Goal: Answer question/provide support

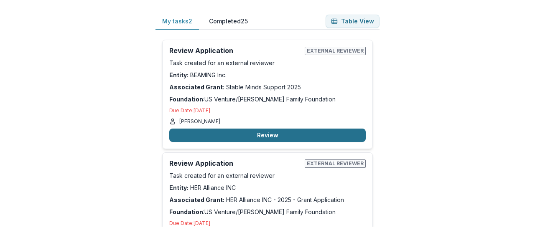
click at [231, 131] on button "Review" at bounding box center [267, 135] width 197 height 13
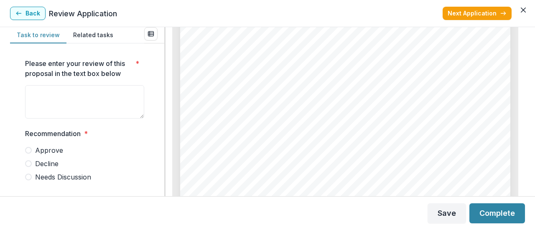
scroll to position [776, 0]
drag, startPoint x: 526, startPoint y: 78, endPoint x: 528, endPoint y: 86, distance: 8.5
click at [528, 86] on div "Task to review Related tasks Please enter your review of this proposal in the t…" at bounding box center [267, 111] width 535 height 169
drag, startPoint x: 525, startPoint y: 75, endPoint x: 529, endPoint y: 81, distance: 6.7
click at [529, 81] on div "Task to review Related tasks Please enter your review of this proposal in the t…" at bounding box center [267, 111] width 535 height 169
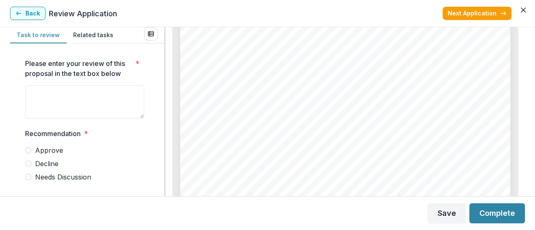
scroll to position [763, 0]
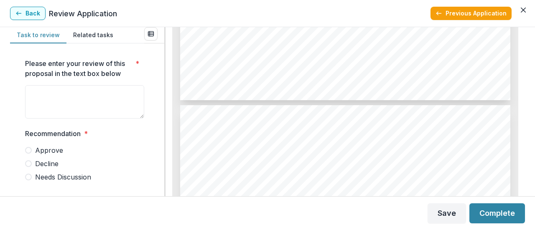
scroll to position [2392, 0]
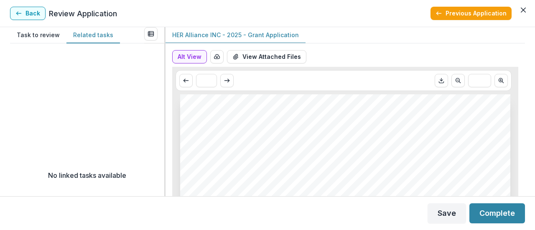
click at [91, 31] on button "Related tasks" at bounding box center [94, 35] width 54 height 16
click at [152, 35] on line "View all reviews" at bounding box center [150, 35] width 5 height 0
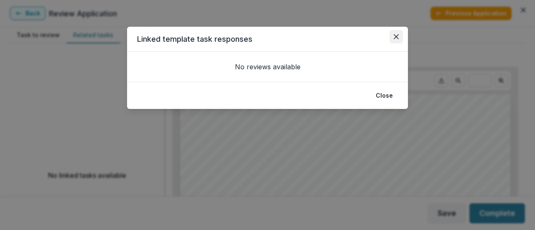
click at [398, 36] on icon "Close" at bounding box center [396, 36] width 5 height 5
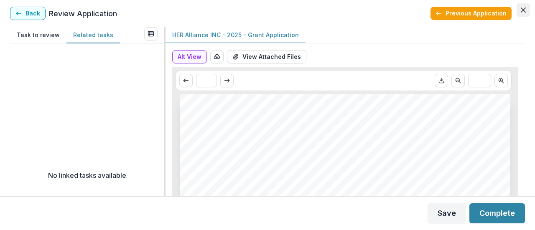
click at [522, 10] on icon "Close" at bounding box center [523, 10] width 5 height 5
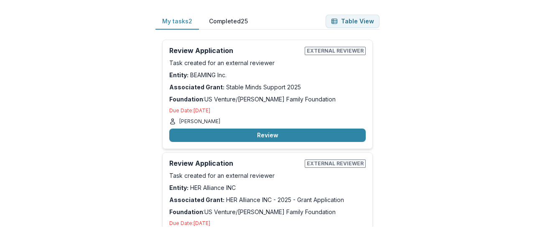
scroll to position [40, 0]
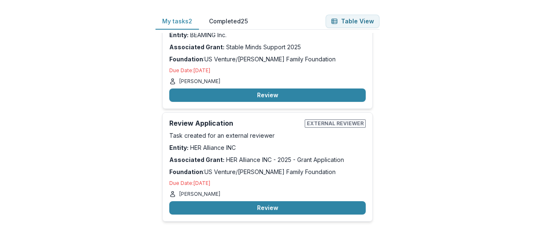
click at [242, 23] on button "Completed 25" at bounding box center [228, 21] width 52 height 16
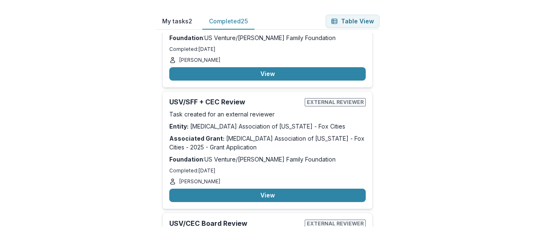
scroll to position [2856, 0]
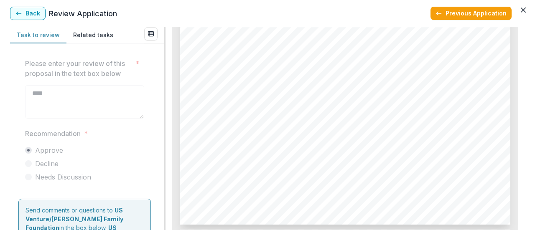
scroll to position [2502, 0]
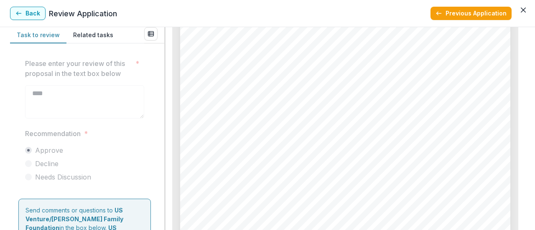
click at [521, 184] on div "Valley Packaging Industries, Inc - 2025 - Grant Application Alt View Word Downl…" at bounding box center [346, 128] width 360 height 203
click at [525, 197] on div "Valley Packaging Industries, Inc - 2025 - Grant Application Alt View Word Downl…" at bounding box center [346, 128] width 360 height 203
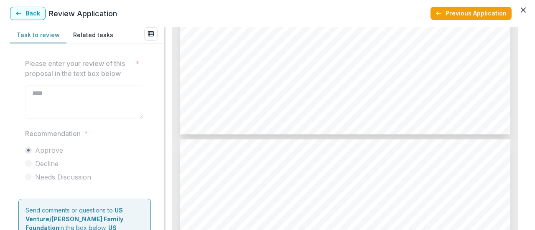
scroll to position [1844, 0]
drag, startPoint x: 526, startPoint y: 144, endPoint x: 525, endPoint y: 149, distance: 5.2
click at [525, 149] on div "Task to review Related tasks Please enter your review of this proposal in the t…" at bounding box center [267, 128] width 535 height 203
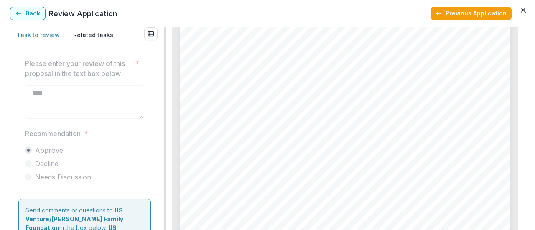
scroll to position [1589, 0]
